Goal: Check status: Check status

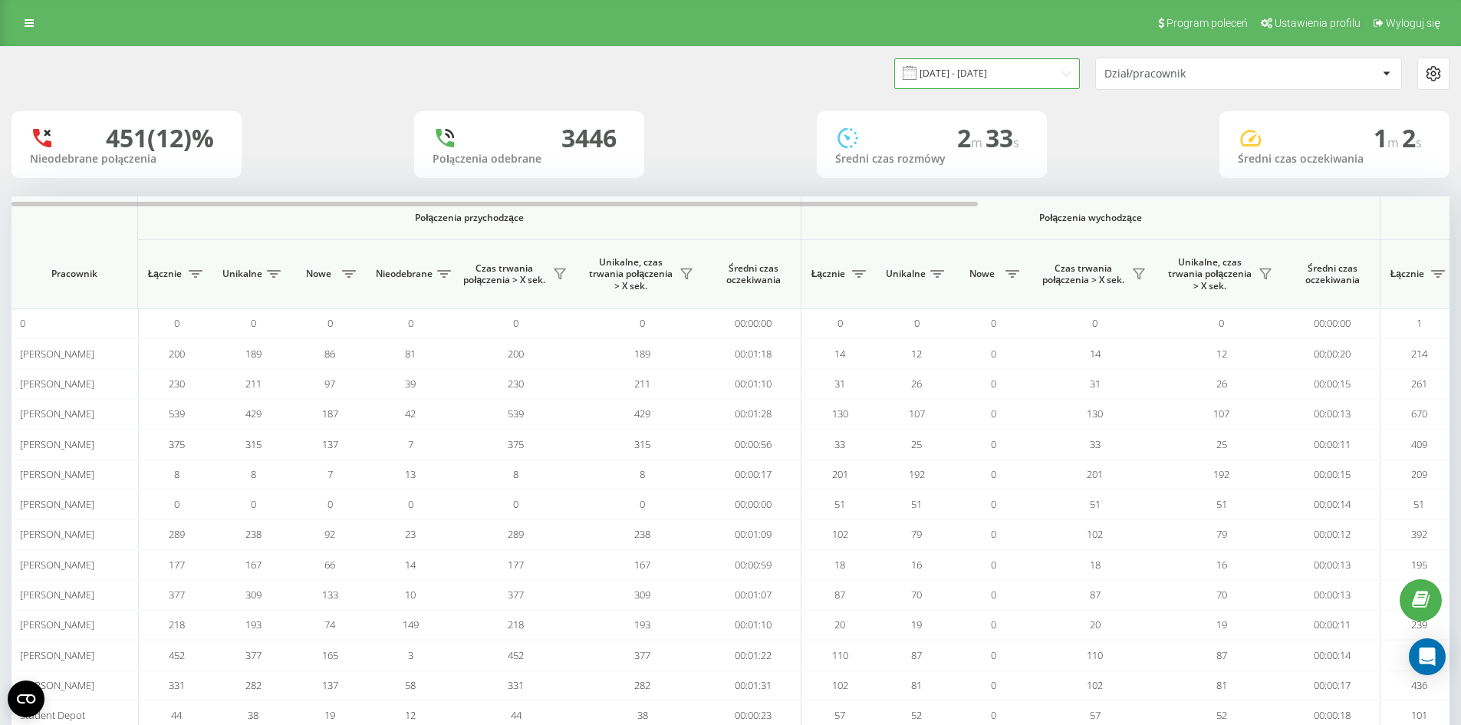
click at [1028, 68] on input "05.08.2025 - 20.08.2025" at bounding box center [987, 73] width 186 height 30
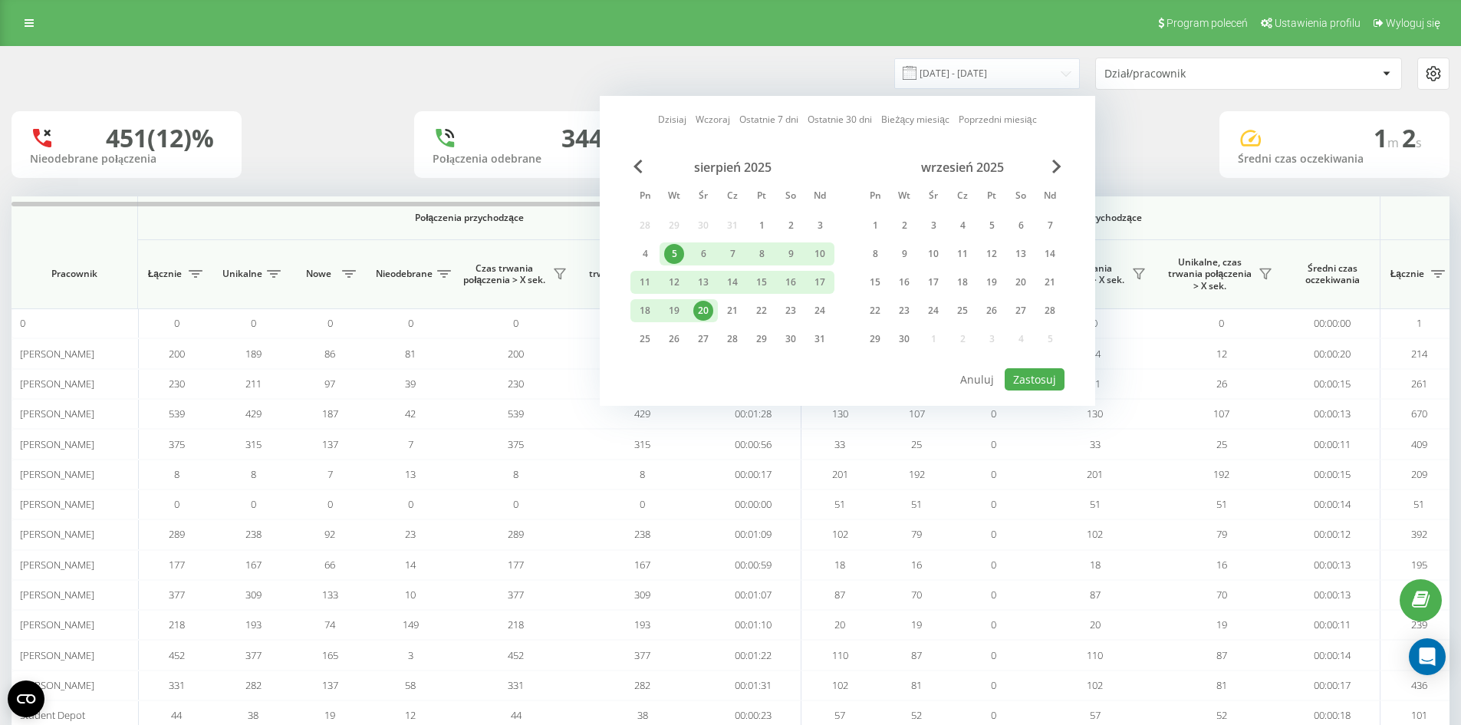
click at [709, 308] on div "20" at bounding box center [703, 311] width 20 height 20
click at [1029, 377] on button "Zastosuj" at bounding box center [1035, 379] width 60 height 22
type input "20.08.2025 - 20.08.2025"
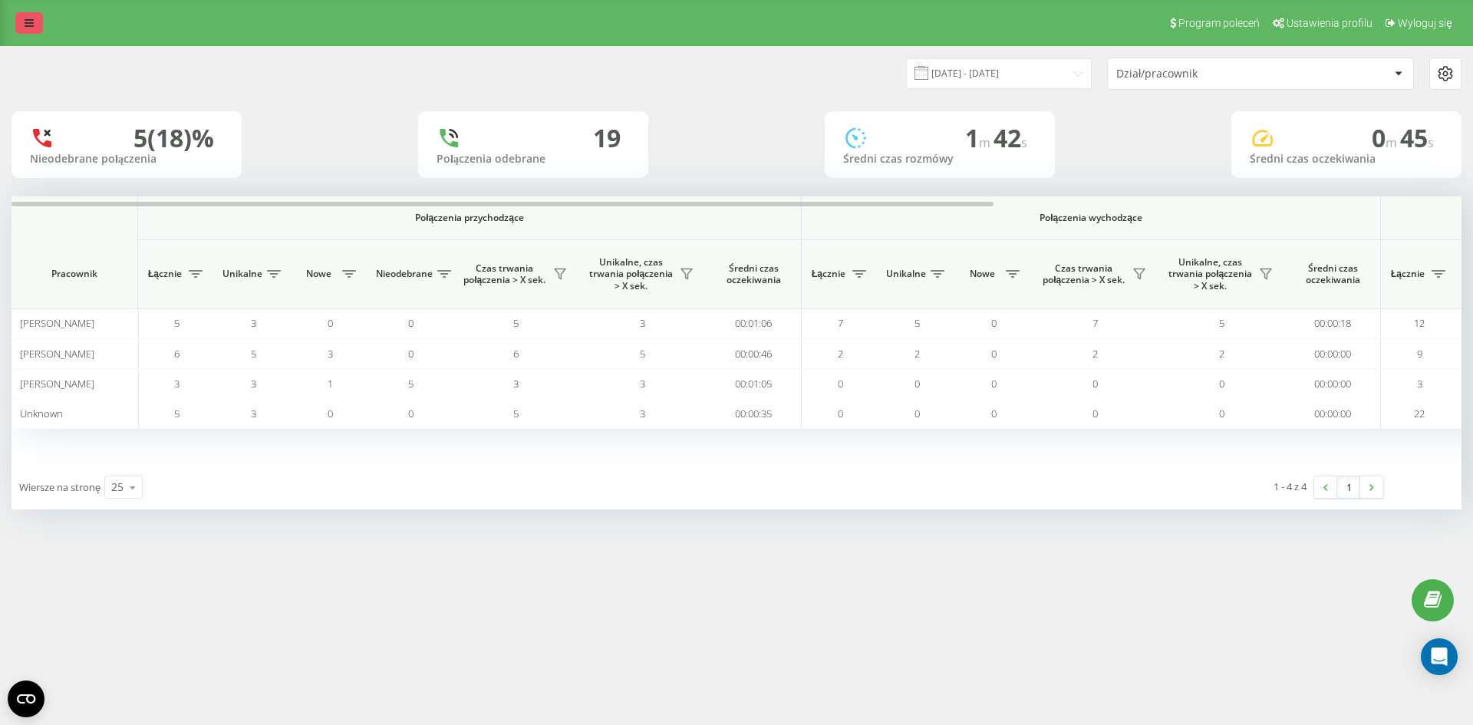
drag, startPoint x: 53, startPoint y: 23, endPoint x: 39, endPoint y: 21, distance: 13.9
click at [51, 22] on div "Program poleceń Ustawienia profilu Wyloguj się" at bounding box center [736, 23] width 1473 height 46
click at [38, 21] on link at bounding box center [29, 22] width 28 height 21
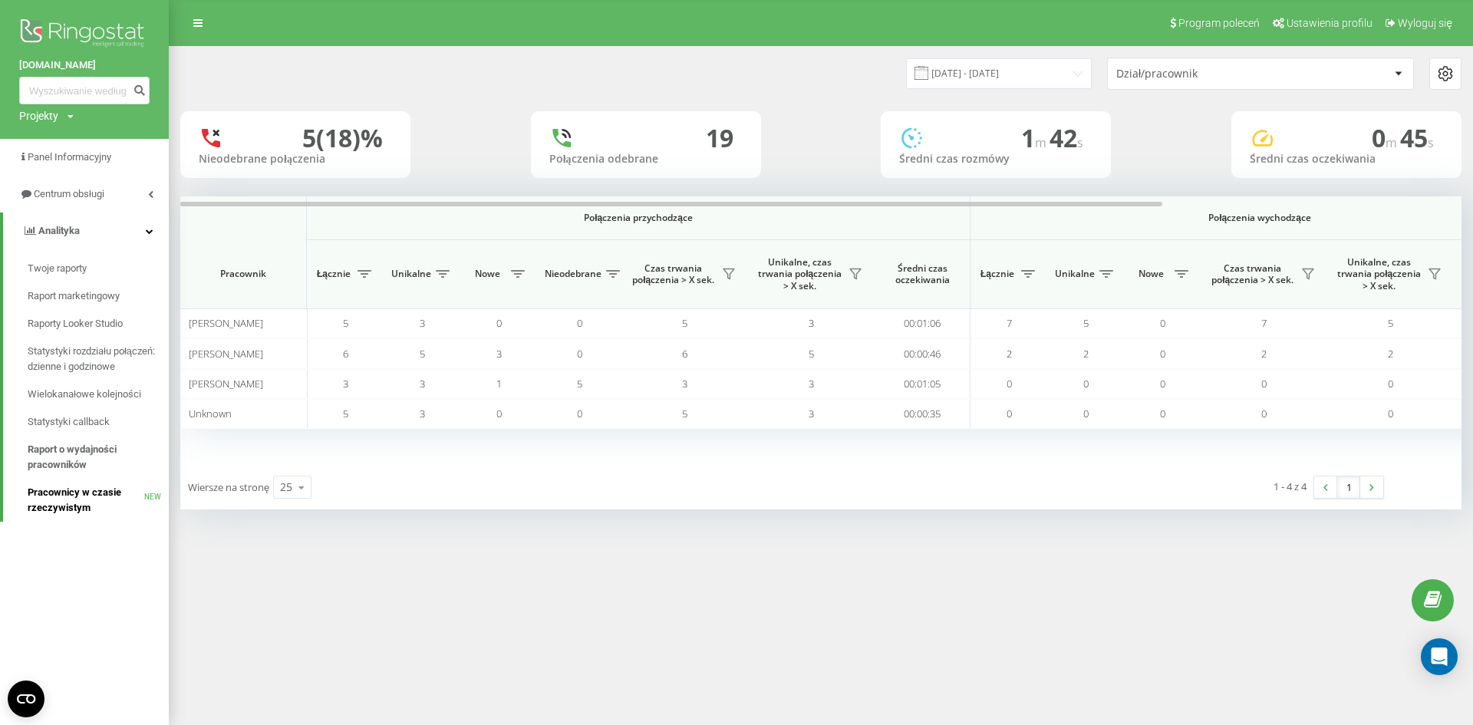
click at [124, 520] on link "Pracownicy w czasie rzeczywistym NEW" at bounding box center [98, 500] width 141 height 43
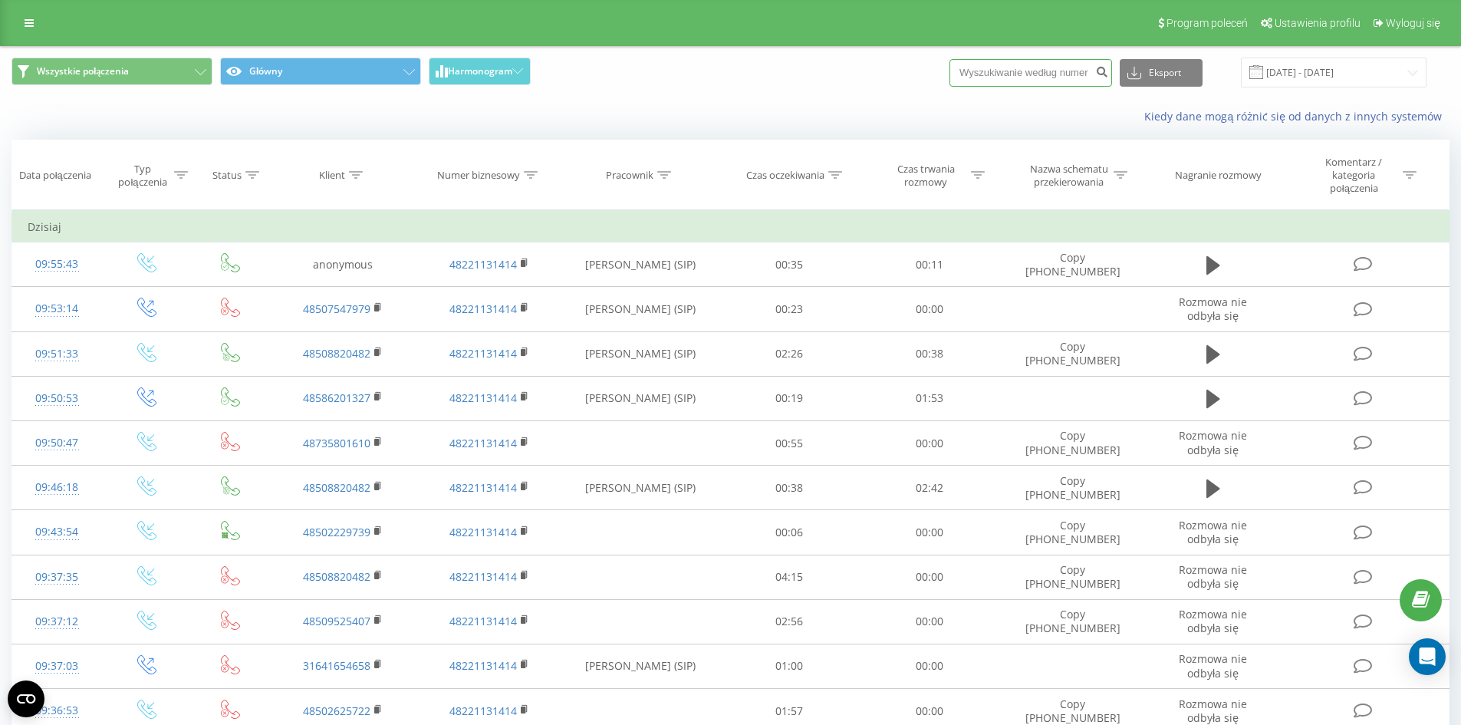
click at [1078, 66] on input at bounding box center [1031, 73] width 163 height 28
type input "532671650"
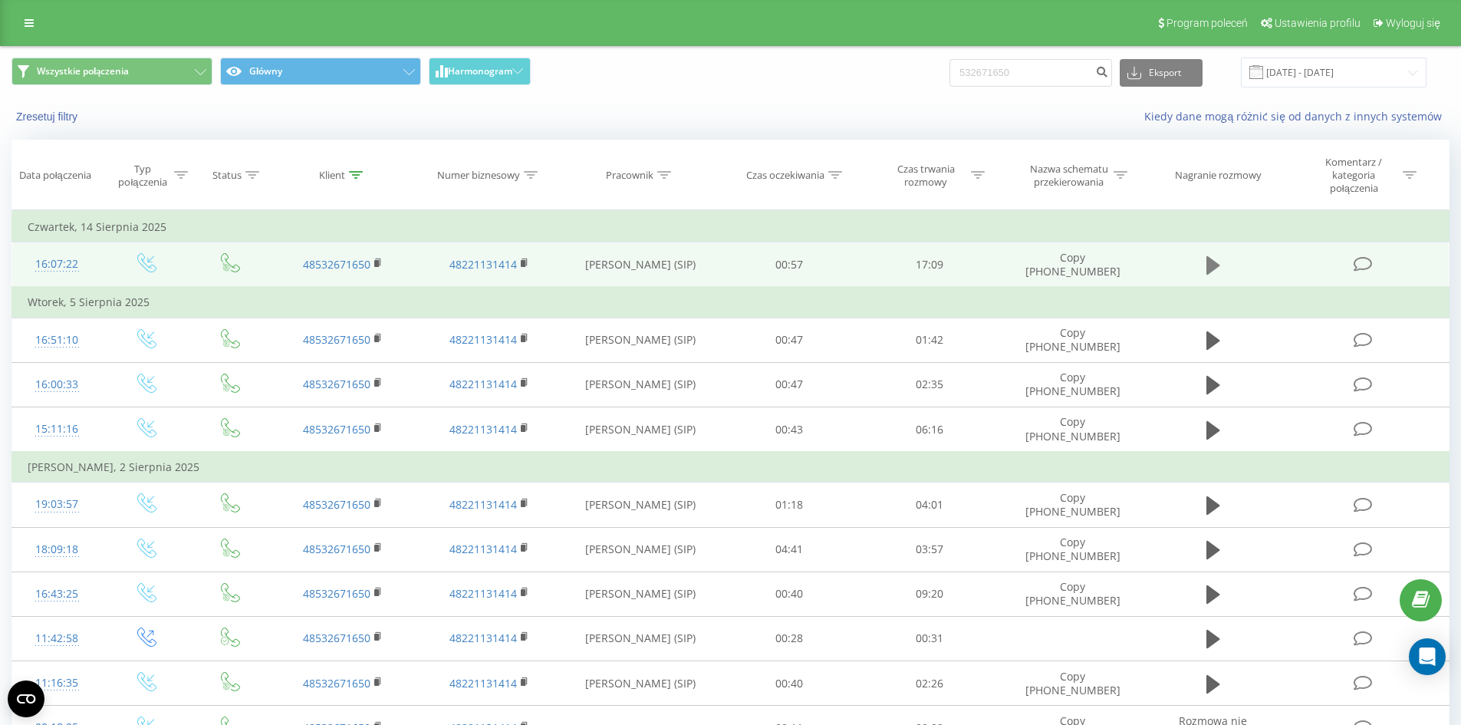
click at [1222, 260] on button at bounding box center [1213, 265] width 23 height 23
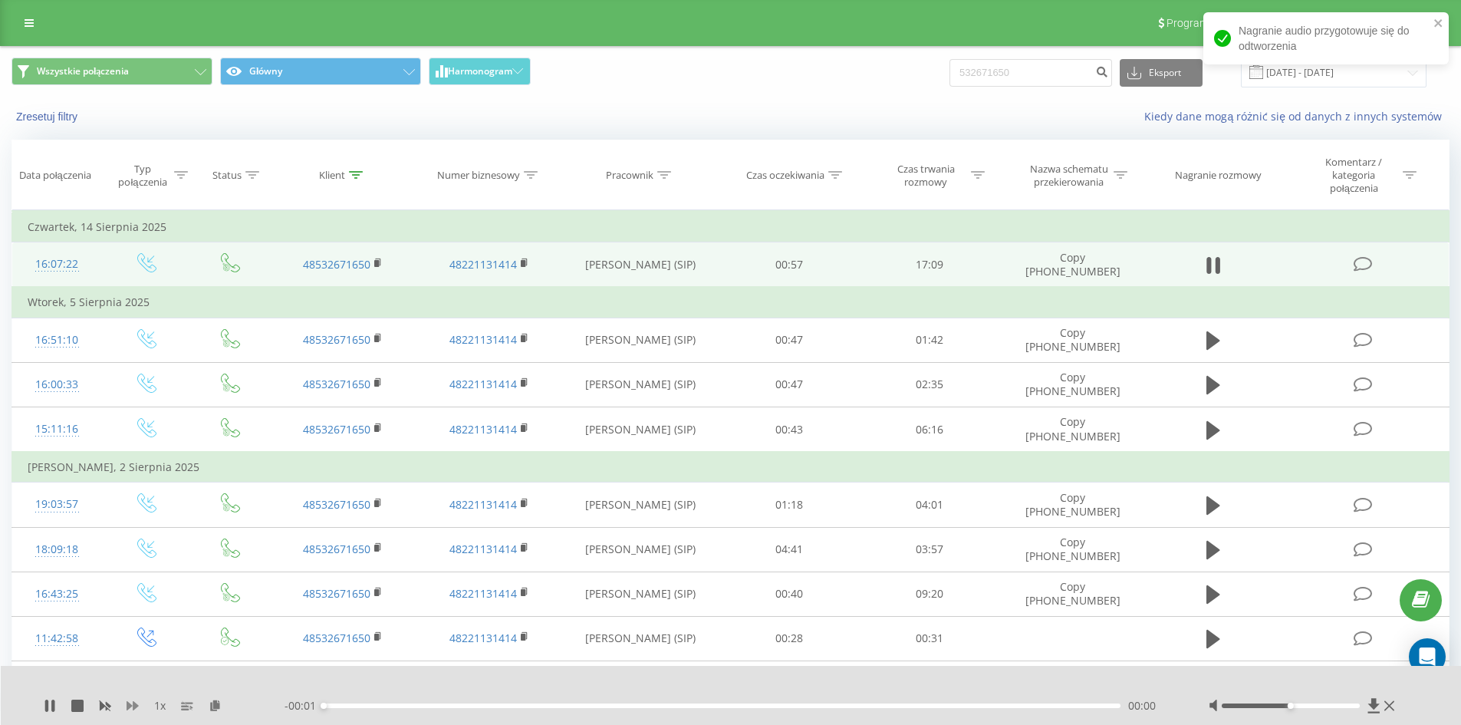
click at [133, 705] on icon at bounding box center [133, 705] width 12 height 9
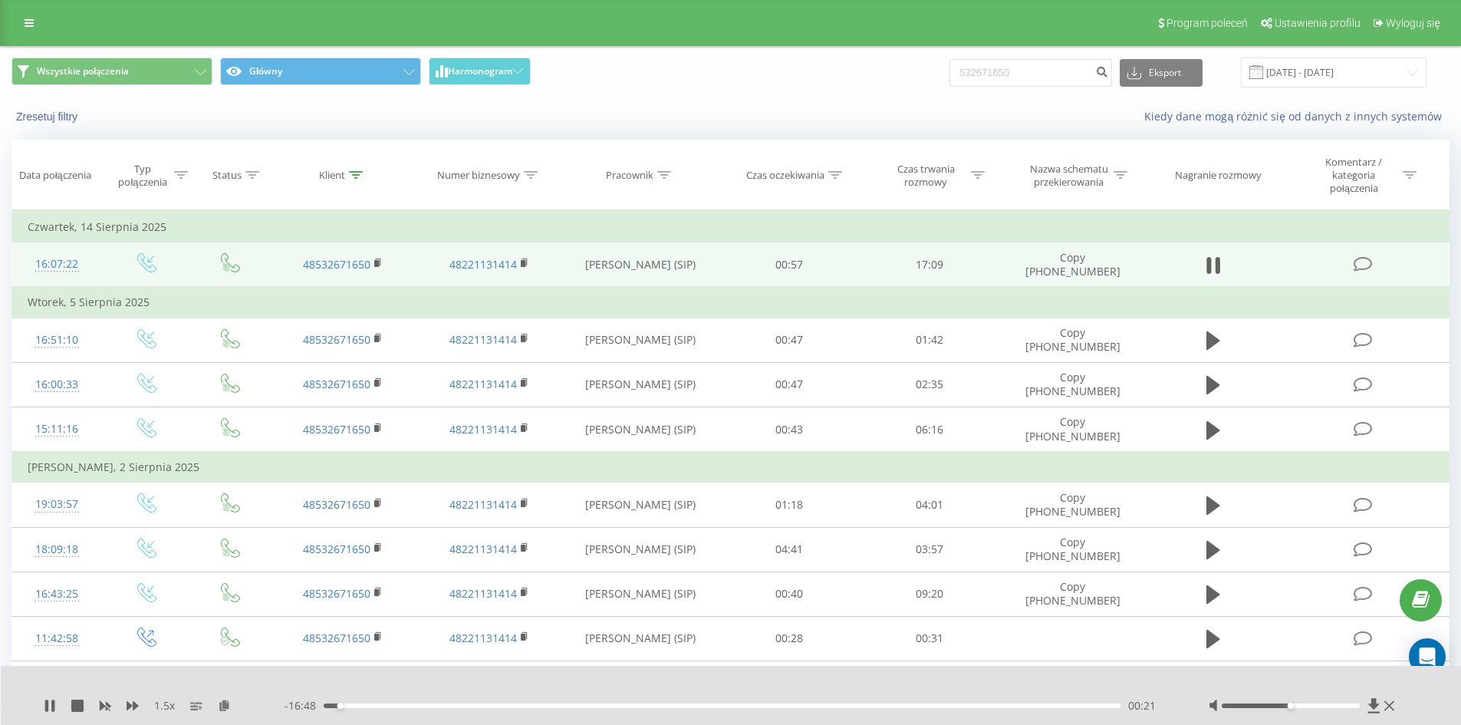
click at [49, 715] on div "1.5 x - 16:48 00:21 00:21" at bounding box center [731, 695] width 1461 height 59
click at [49, 710] on icon at bounding box center [50, 706] width 12 height 12
